Goal: Task Accomplishment & Management: Manage account settings

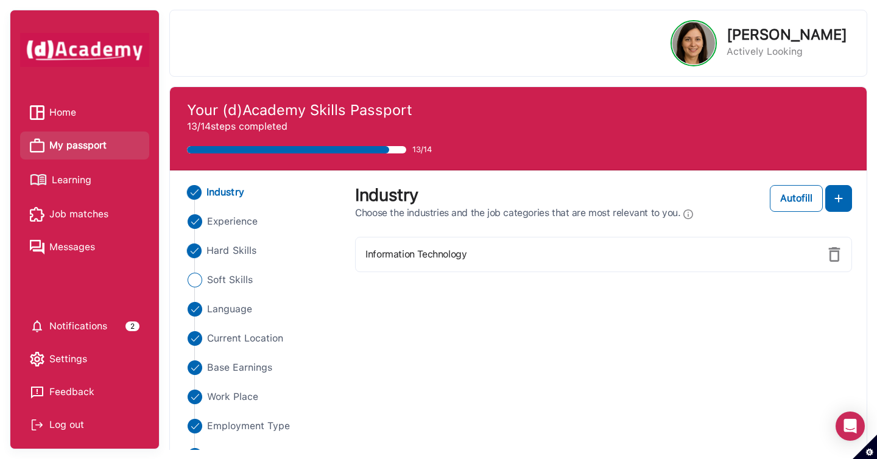
click at [235, 245] on span "Hard Skills" at bounding box center [231, 251] width 50 height 15
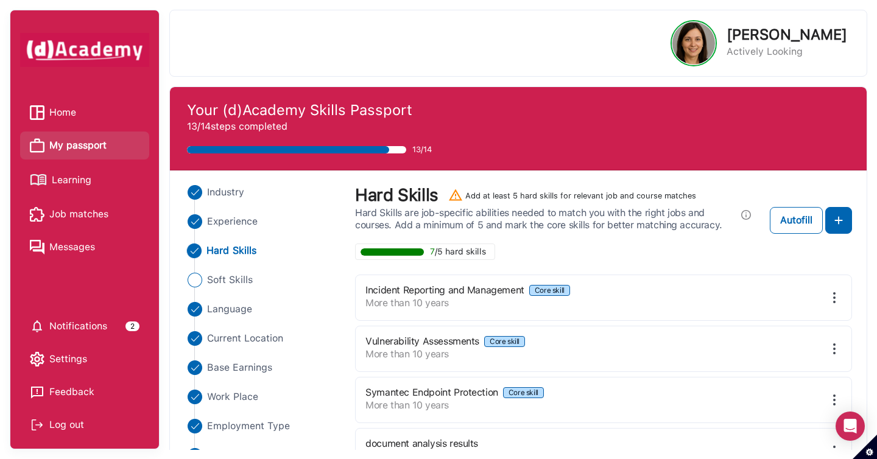
scroll to position [198, 0]
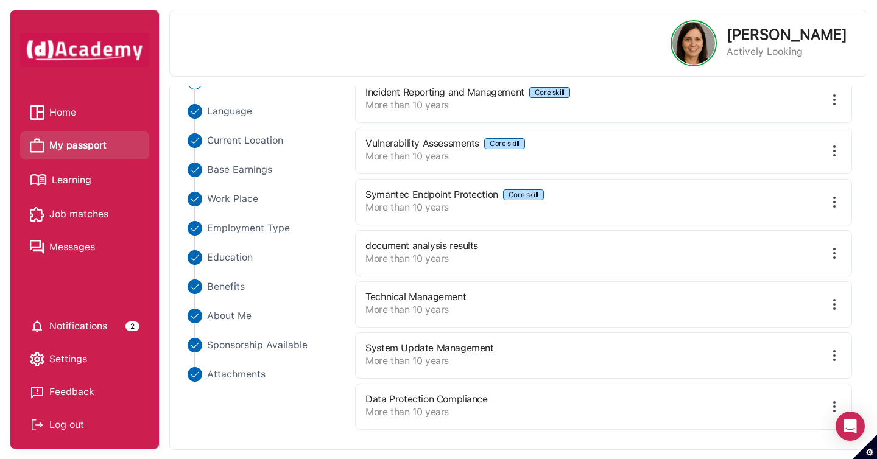
click at [832, 405] on img at bounding box center [834, 406] width 15 height 15
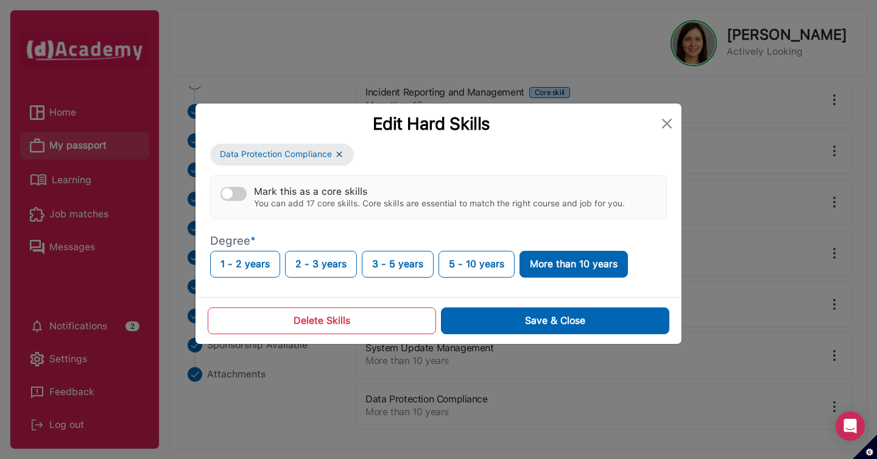
click at [390, 331] on button "Delete Skills" at bounding box center [322, 321] width 228 height 27
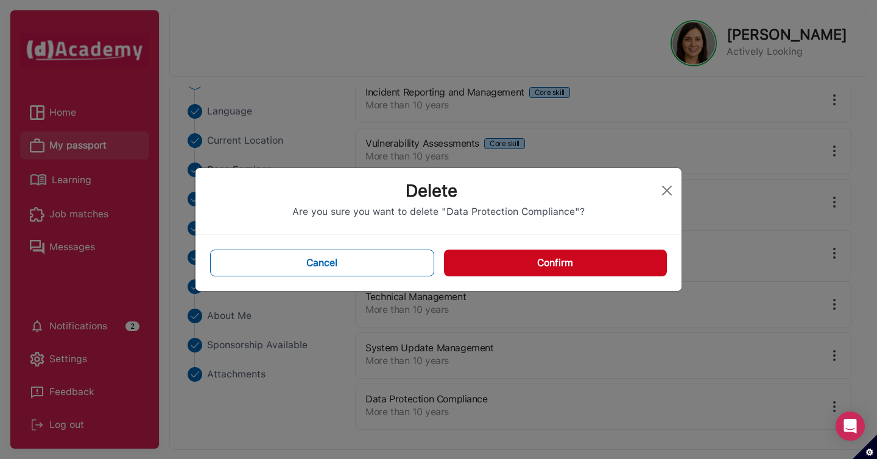
click at [642, 268] on button "Confirm" at bounding box center [555, 263] width 223 height 27
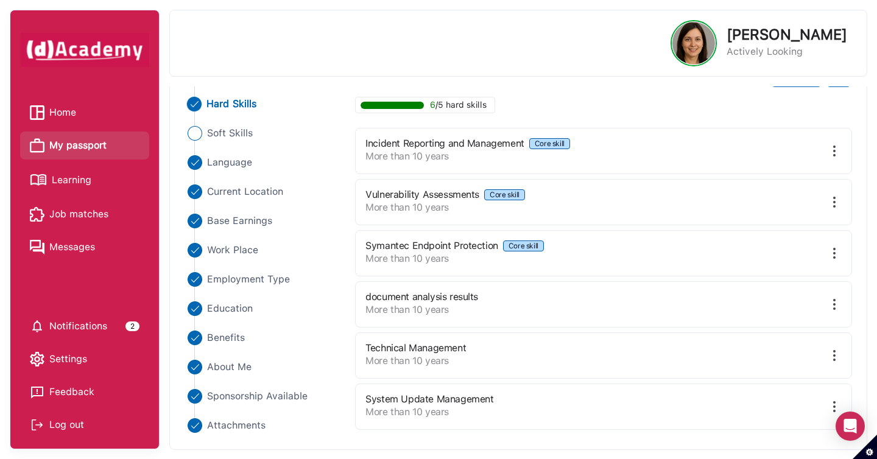
scroll to position [0, 0]
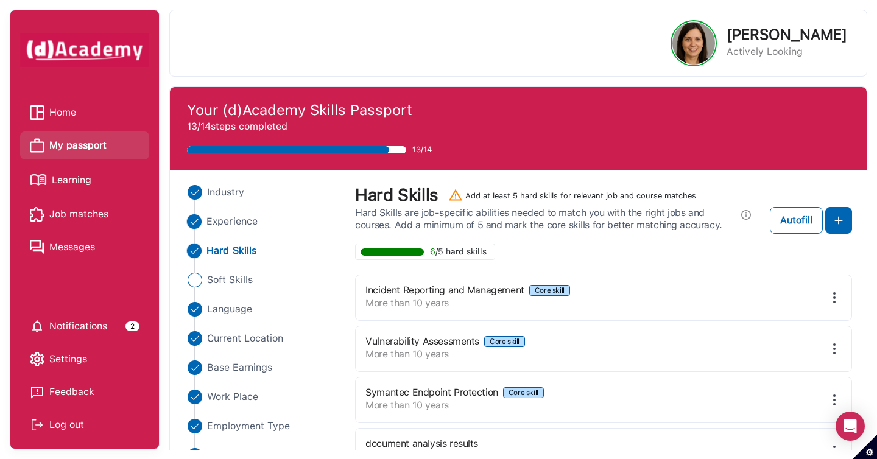
click at [233, 225] on span "Experience" at bounding box center [231, 221] width 51 height 15
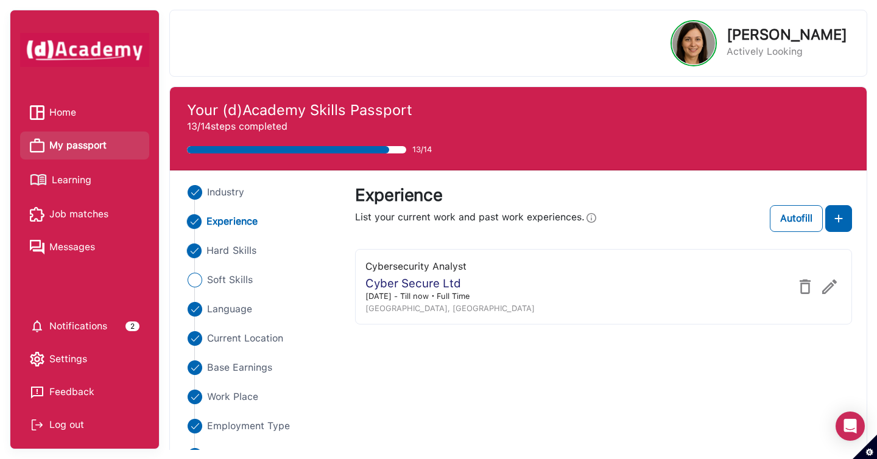
click at [228, 253] on span "Hard Skills" at bounding box center [231, 251] width 50 height 15
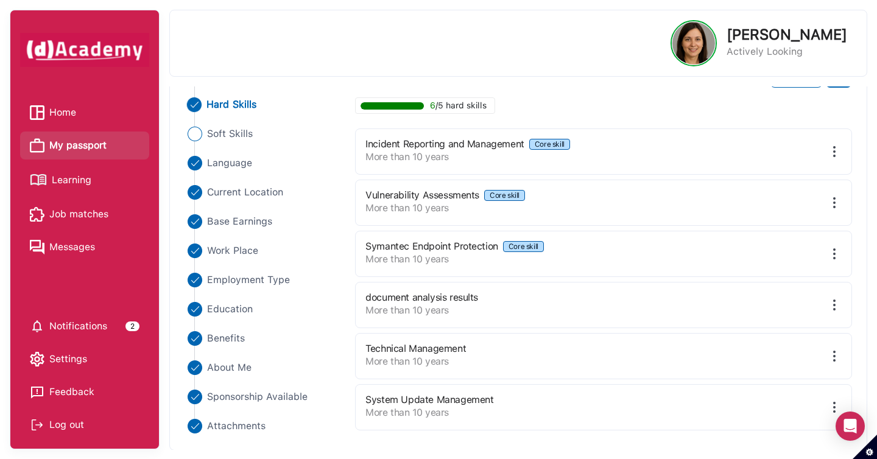
scroll to position [147, 0]
click at [234, 137] on span "Soft Skills" at bounding box center [229, 133] width 46 height 15
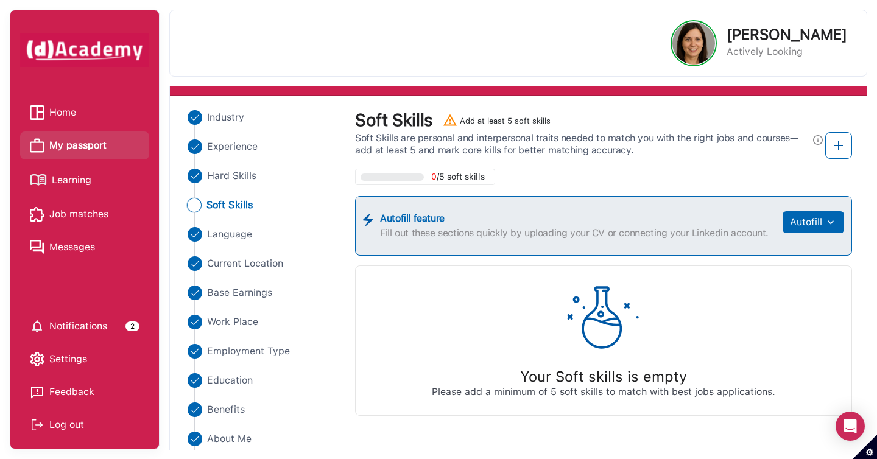
scroll to position [67, 0]
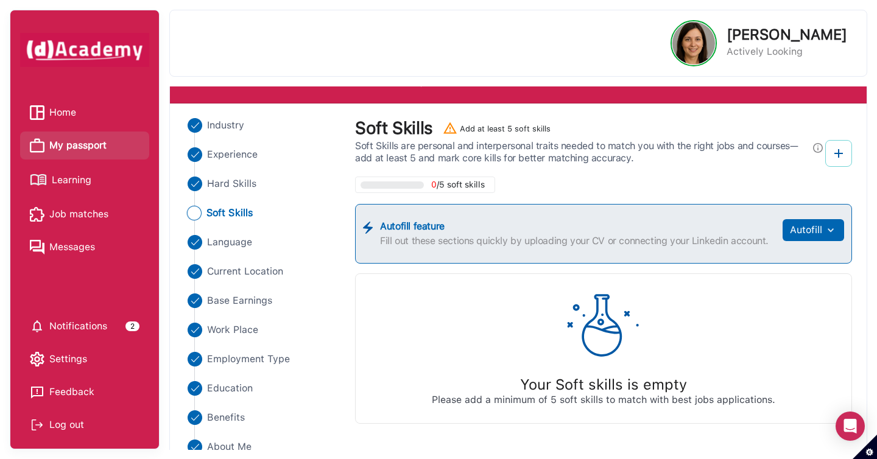
click at [839, 154] on img at bounding box center [838, 153] width 15 height 15
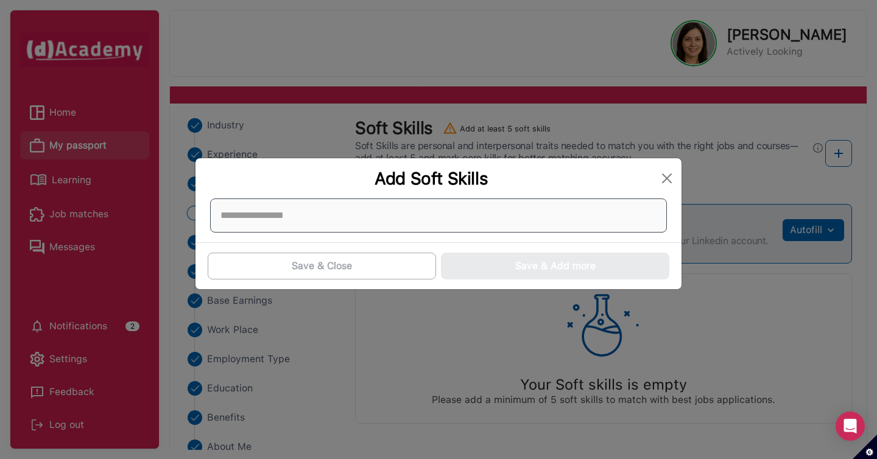
click at [629, 215] on div at bounding box center [438, 216] width 457 height 34
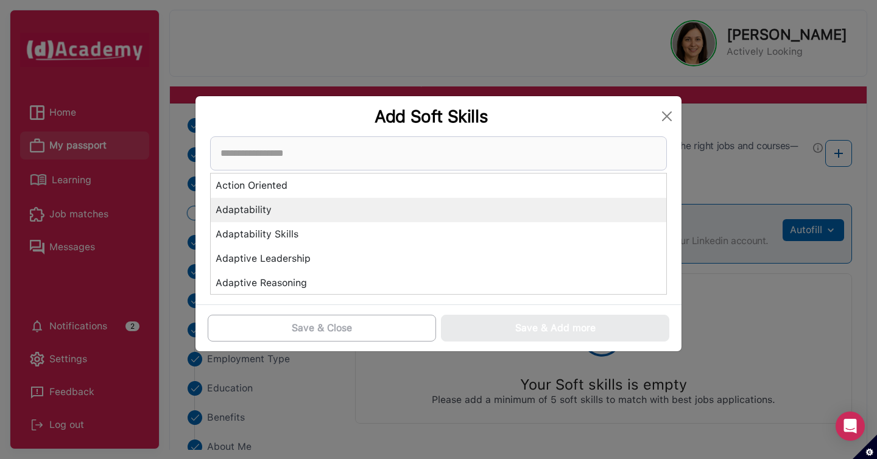
click at [622, 213] on div "Adaptability" at bounding box center [439, 210] width 456 height 24
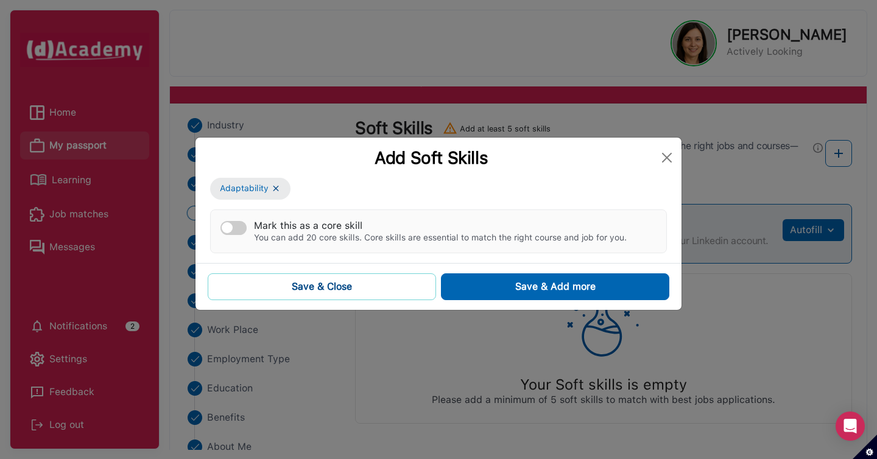
click at [403, 294] on button "Save & Close" at bounding box center [322, 286] width 228 height 27
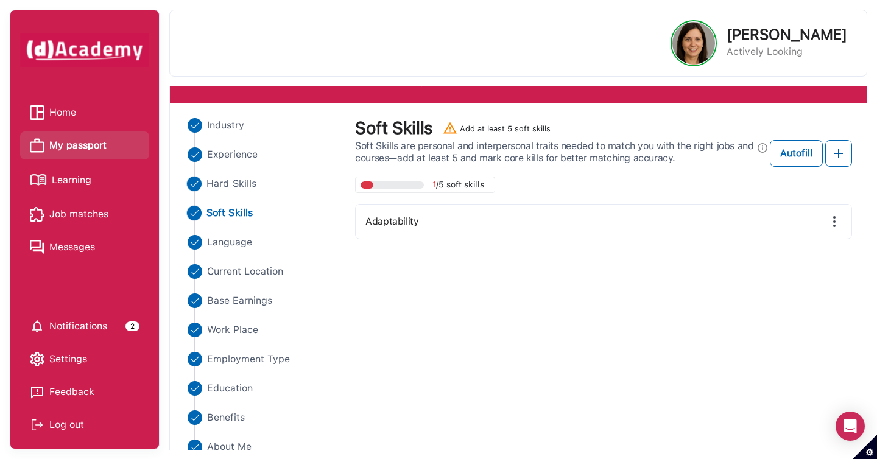
click at [229, 183] on span "Hard Skills" at bounding box center [231, 184] width 50 height 15
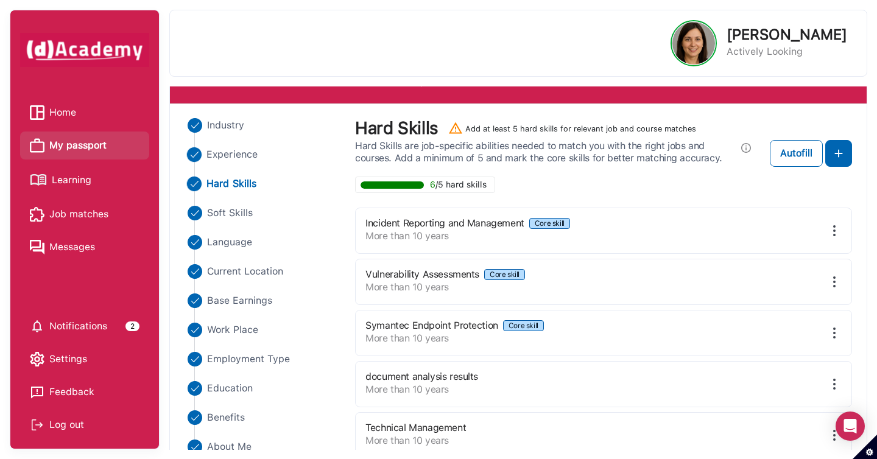
click at [241, 156] on span "Experience" at bounding box center [231, 154] width 51 height 15
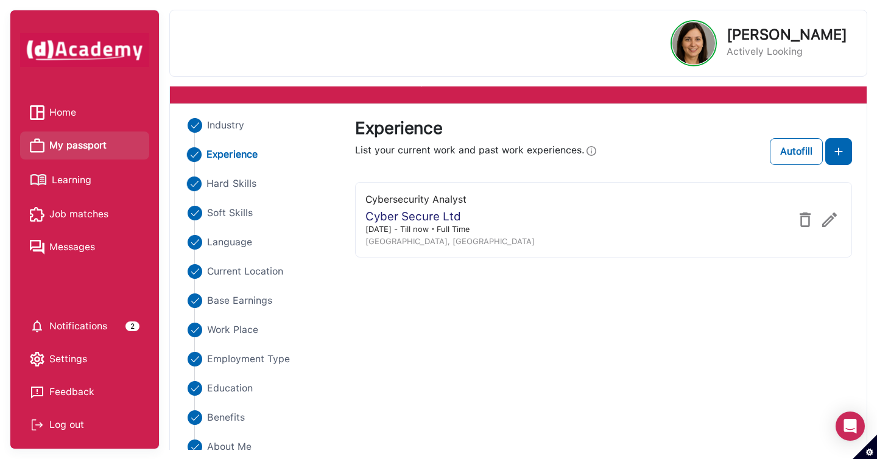
click at [227, 181] on span "Hard Skills" at bounding box center [231, 184] width 50 height 15
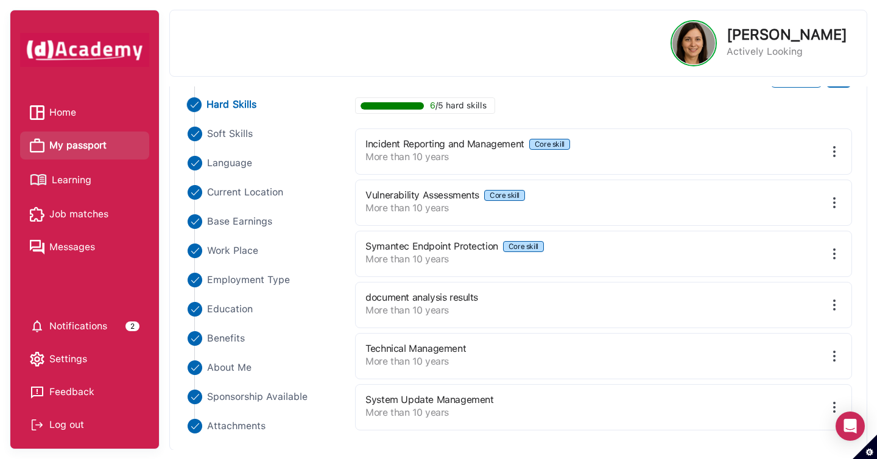
scroll to position [147, 0]
click at [234, 133] on span "Soft Skills" at bounding box center [229, 133] width 46 height 15
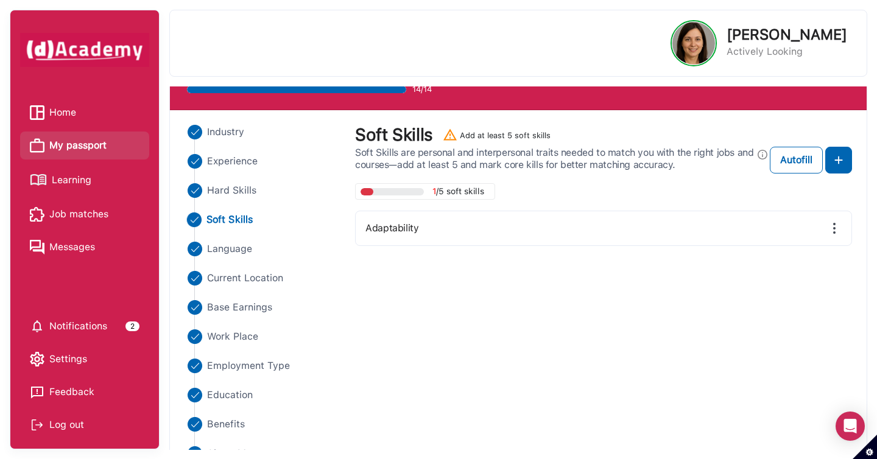
scroll to position [0, 0]
